Goal: Complete application form: Complete application form

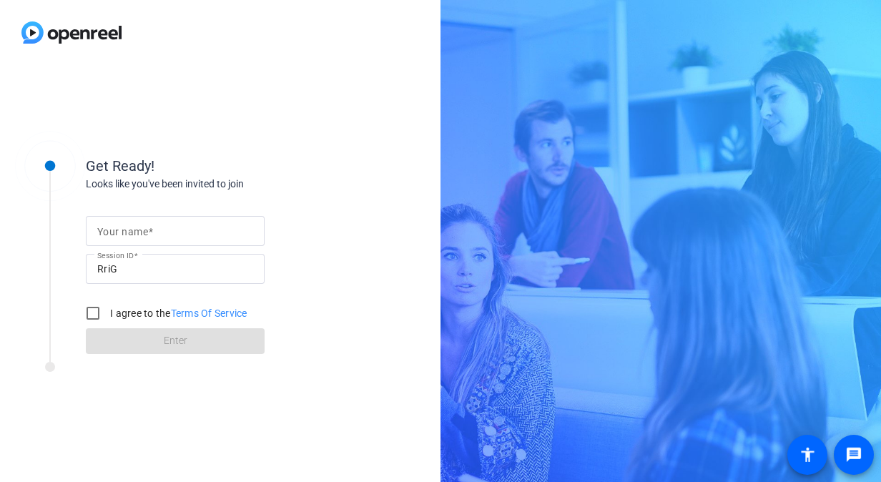
click at [123, 226] on mat-label "Your name" at bounding box center [122, 231] width 51 height 11
click at [123, 225] on input "Your name" at bounding box center [175, 230] width 156 height 17
type input "[PERSON_NAME]"
click at [93, 307] on input "I agree to the Terms Of Service" at bounding box center [93, 313] width 29 height 29
checkbox input "true"
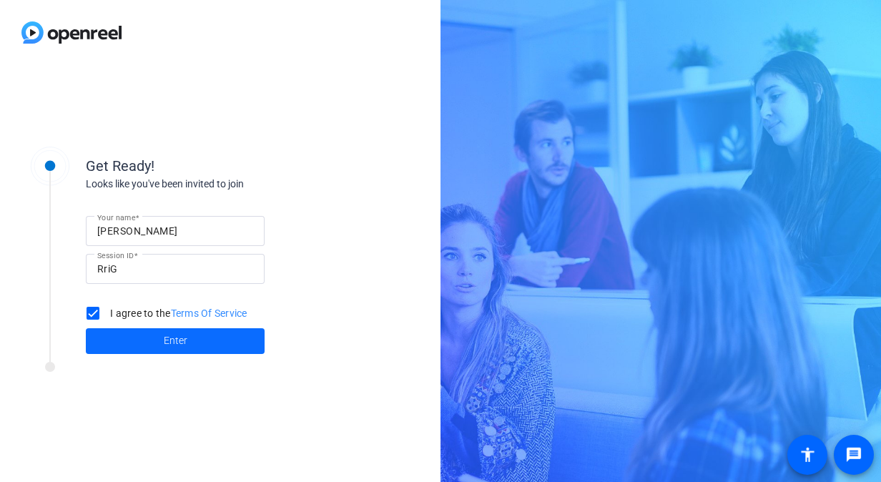
click at [120, 340] on span at bounding box center [175, 341] width 179 height 34
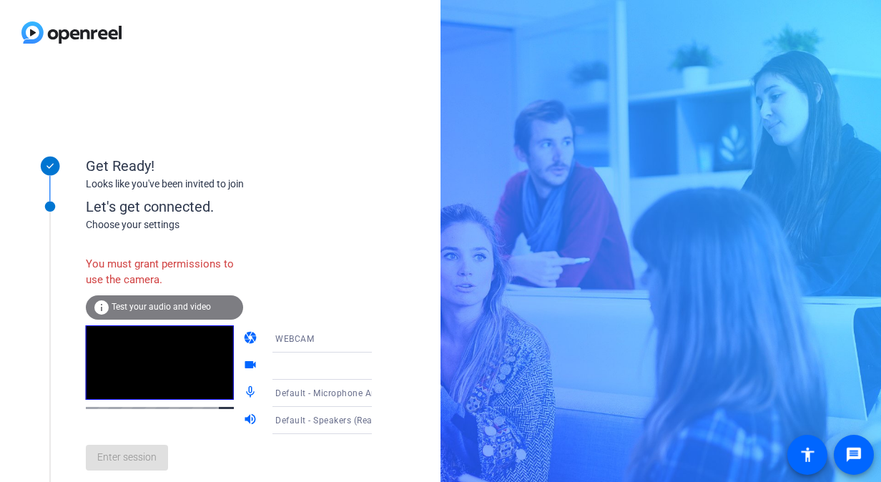
click at [280, 368] on div at bounding box center [328, 366] width 107 height 17
click at [378, 366] on icon at bounding box center [386, 366] width 17 height 17
click at [122, 469] on div "Enter session" at bounding box center [243, 457] width 315 height 47
click at [217, 313] on div "info Test your audio and video" at bounding box center [164, 307] width 157 height 24
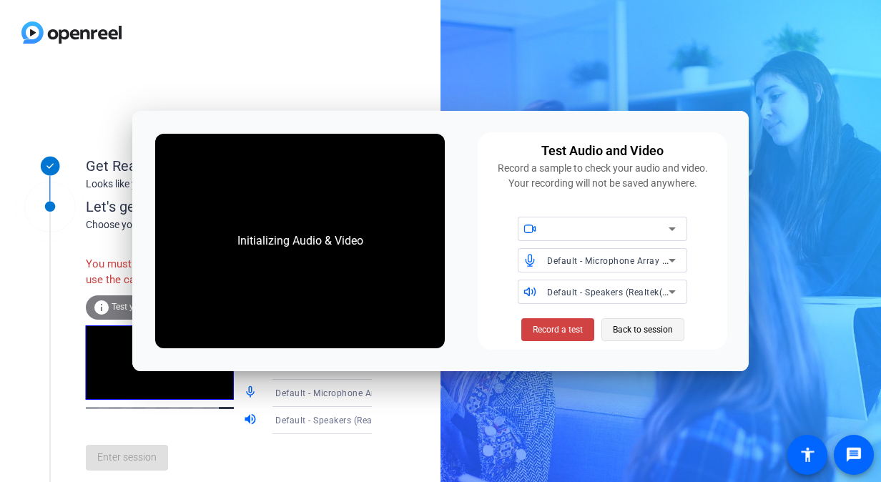
click at [615, 330] on span "Back to session" at bounding box center [643, 329] width 60 height 27
